Goal: Information Seeking & Learning: Learn about a topic

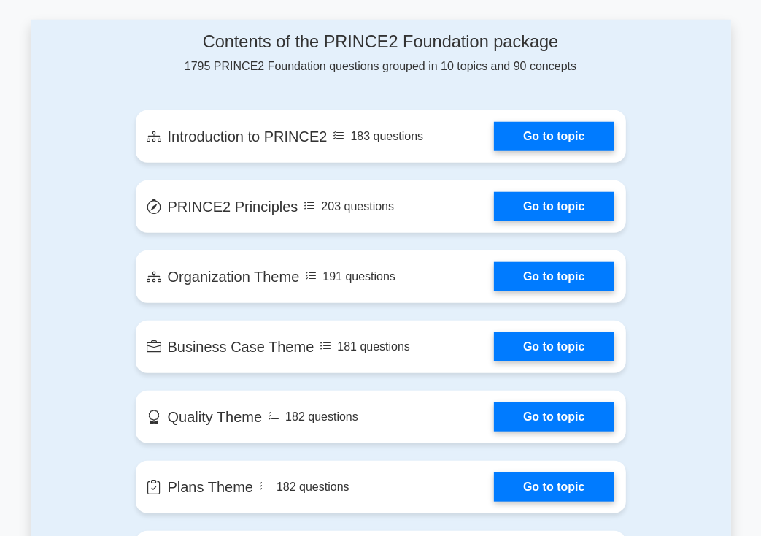
scroll to position [791, 0]
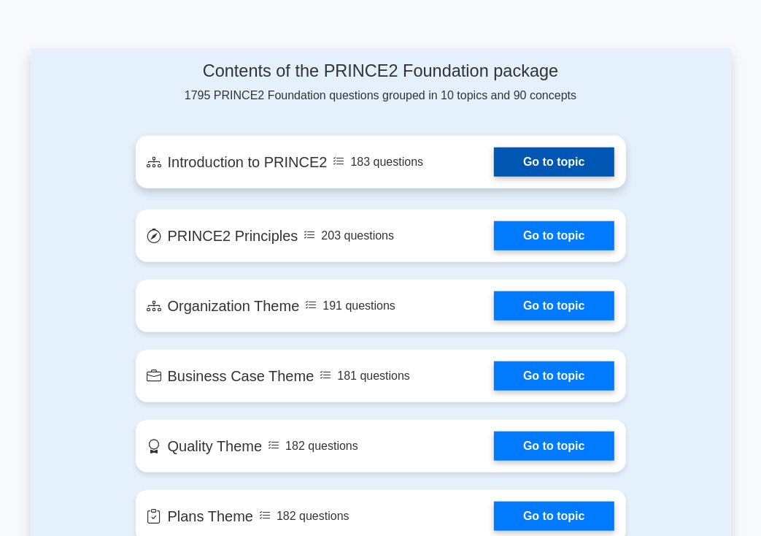
click at [570, 147] on link "Go to topic" at bounding box center [554, 161] width 120 height 29
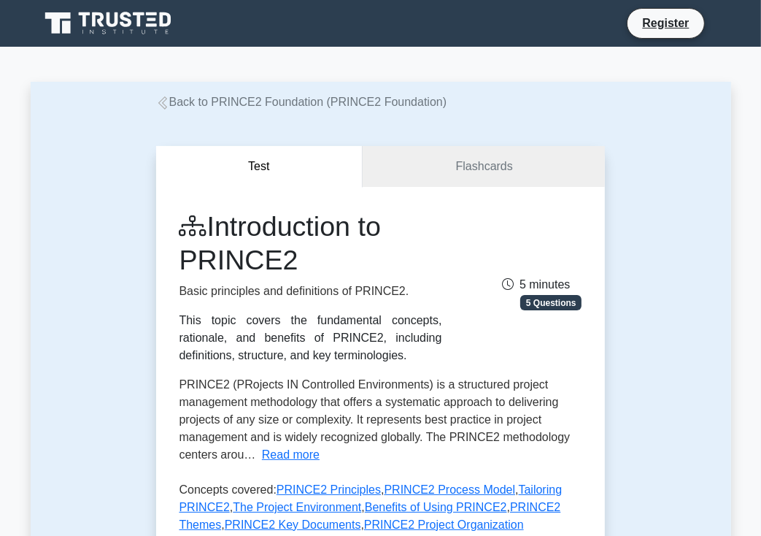
scroll to position [469, 0]
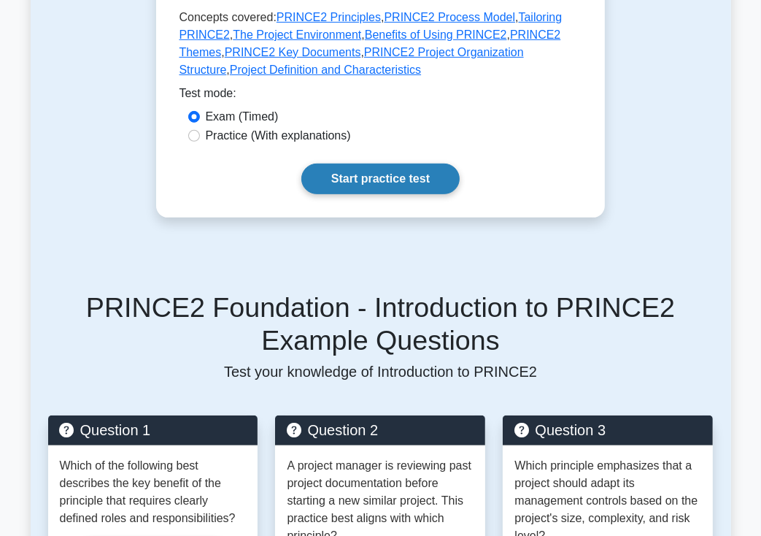
click at [406, 175] on link "Start practice test" at bounding box center [380, 178] width 158 height 31
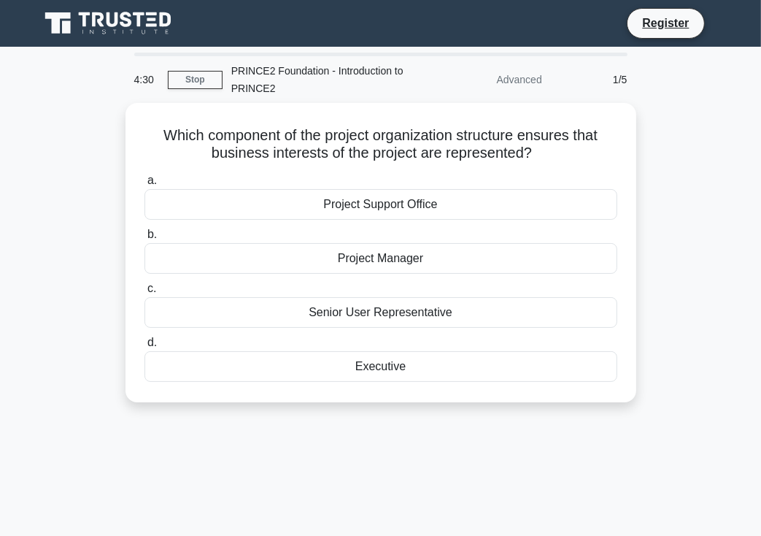
click at [629, 422] on div "4:30 Stop PRINCE2 Foundation - Introduction to PRINCE2 Advanced 1/5 Which compo…" at bounding box center [381, 418] width 701 height 730
drag, startPoint x: 747, startPoint y: 33, endPoint x: 756, endPoint y: -53, distance: 86.6
click at [756, 0] on html "Register 4:26 Stop" at bounding box center [380, 394] width 761 height 788
